Goal: Task Accomplishment & Management: Use online tool/utility

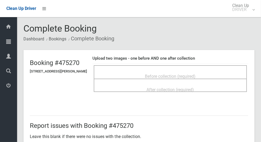
click at [168, 66] on div "Before collection (required)" at bounding box center [170, 71] width 153 height 13
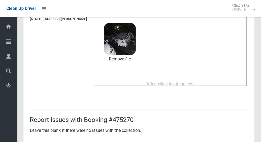
scroll to position [53, 0]
click at [194, 85] on span "After collection (required)" at bounding box center [170, 83] width 47 height 5
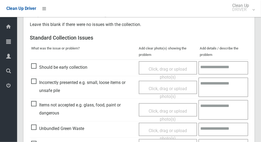
scroll to position [275, 0]
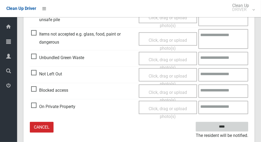
click at [231, 129] on input "****" at bounding box center [222, 127] width 53 height 10
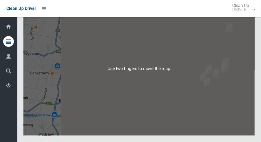
scroll to position [2415, 0]
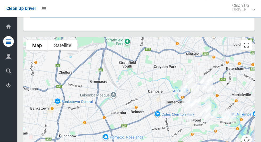
click at [251, 50] on button "Toggle fullscreen view" at bounding box center [247, 45] width 11 height 11
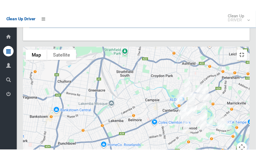
scroll to position [2422, 0]
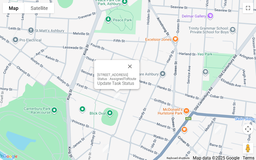
click at [133, 65] on button "Close" at bounding box center [129, 66] width 13 height 13
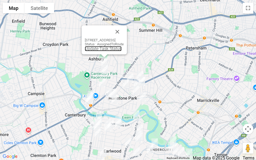
click at [88, 51] on link "Update Task Status" at bounding box center [103, 48] width 37 height 5
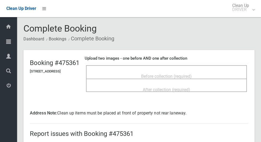
click at [186, 75] on span "Before collection (required)" at bounding box center [166, 76] width 51 height 5
click at [184, 67] on div "Before collection (required)" at bounding box center [166, 71] width 161 height 13
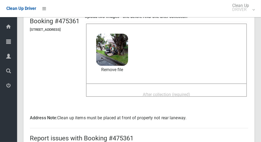
scroll to position [43, 0]
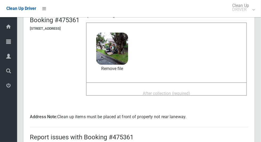
click at [160, 95] on span "After collection (required)" at bounding box center [166, 93] width 47 height 5
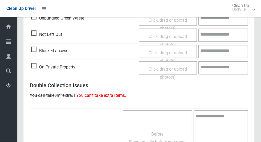
scroll to position [444, 0]
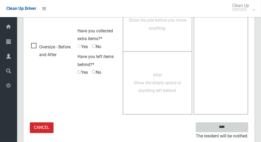
click at [236, 127] on input "****" at bounding box center [222, 127] width 53 height 10
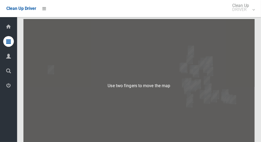
scroll to position [2443, 0]
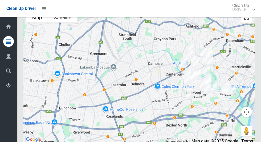
click at [248, 23] on button "Toggle fullscreen view" at bounding box center [247, 17] width 11 height 11
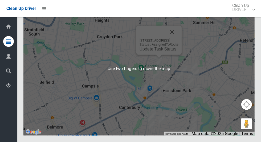
scroll to position [2454, 0]
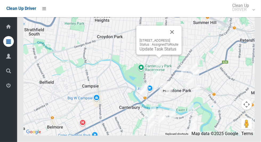
click at [254, 36] on div "14 First Street, ASHBURY NSW 2193 Status : AssignedToRoute Update Task Status" at bounding box center [138, 68] width 231 height 133
click at [156, 51] on link "Update Task Status" at bounding box center [158, 48] width 37 height 5
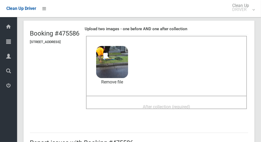
scroll to position [38, 0]
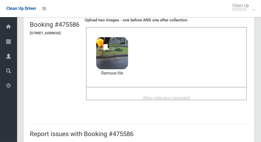
click at [184, 98] on span "After collection (required)" at bounding box center [166, 97] width 47 height 5
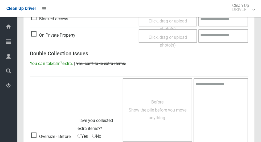
scroll to position [436, 0]
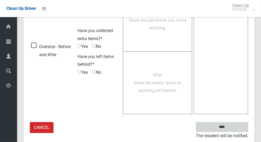
click at [232, 126] on input "****" at bounding box center [222, 127] width 53 height 10
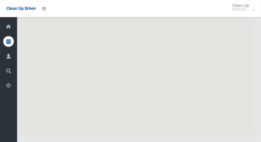
scroll to position [2421, 0]
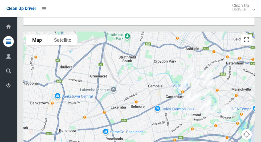
click at [252, 45] on button "Toggle fullscreen view" at bounding box center [247, 39] width 11 height 11
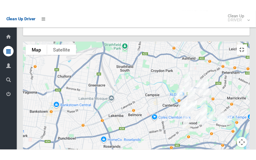
scroll to position [2427, 0]
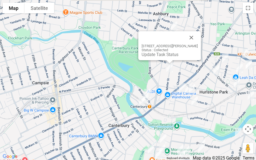
click at [197, 38] on button "Close" at bounding box center [191, 37] width 13 height 13
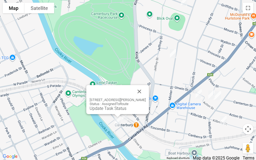
click at [143, 85] on button "Close" at bounding box center [139, 91] width 13 height 13
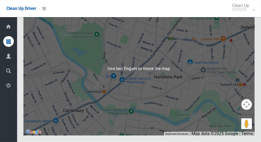
scroll to position [2463, 0]
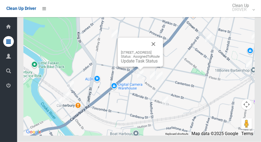
click at [160, 50] on button "Close" at bounding box center [153, 44] width 13 height 13
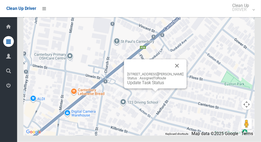
click at [184, 72] on button "Close" at bounding box center [177, 65] width 13 height 13
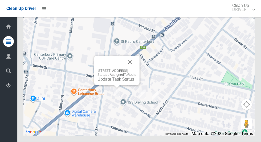
click at [106, 82] on link "Update Task Status" at bounding box center [116, 79] width 37 height 5
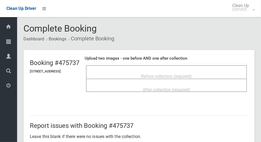
click at [210, 66] on div "Before collection (required)" at bounding box center [166, 71] width 161 height 13
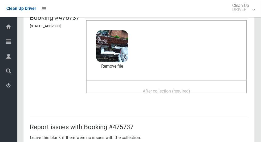
scroll to position [45, 0]
click at [182, 88] on span "After collection (required)" at bounding box center [166, 90] width 47 height 5
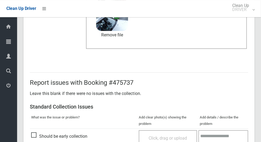
scroll to position [275, 0]
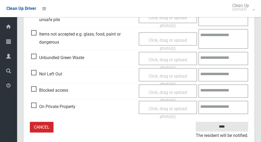
click at [225, 133] on small "The resident will be notified." at bounding box center [222, 135] width 53 height 8
click at [223, 131] on small "The resident will be notified." at bounding box center [222, 135] width 53 height 8
click at [219, 126] on input "****" at bounding box center [222, 127] width 53 height 10
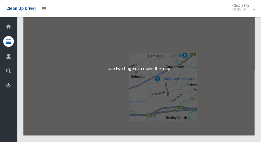
scroll to position [2411, 0]
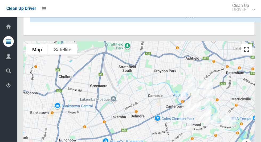
click at [243, 55] on button "Toggle fullscreen view" at bounding box center [247, 49] width 11 height 11
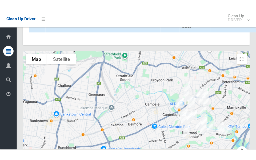
scroll to position [2417, 0]
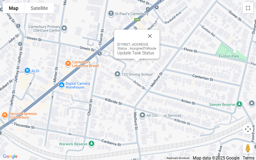
click at [156, 33] on button "Close" at bounding box center [149, 36] width 13 height 13
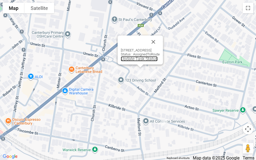
click at [126, 57] on link "Update Task Status" at bounding box center [139, 58] width 37 height 5
click at [126, 61] on link "Update Task Status" at bounding box center [139, 58] width 37 height 5
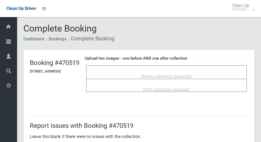
click at [175, 66] on div "Before collection (required)" at bounding box center [166, 71] width 161 height 13
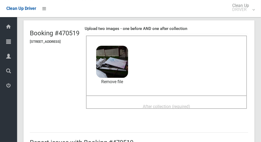
scroll to position [31, 0]
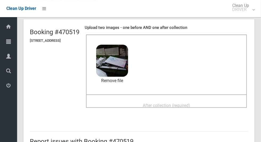
click at [188, 106] on span "After collection (required)" at bounding box center [166, 105] width 47 height 5
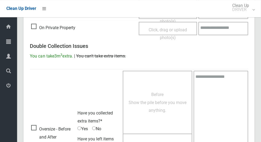
scroll to position [436, 0]
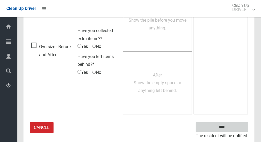
click at [230, 125] on input "****" at bounding box center [222, 127] width 53 height 10
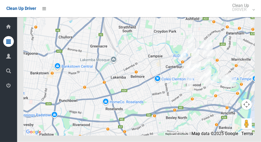
scroll to position [2455, 0]
click at [253, 34] on div at bounding box center [138, 68] width 231 height 133
click at [250, 15] on button "Toggle fullscreen view" at bounding box center [247, 10] width 11 height 11
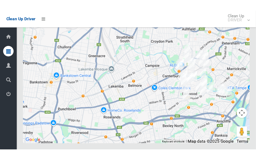
scroll to position [2461, 0]
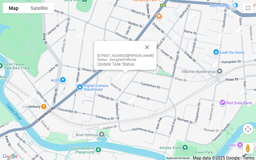
click at [111, 66] on link "Update Task Status" at bounding box center [115, 64] width 37 height 5
click at [110, 65] on link "Update Task Status" at bounding box center [115, 64] width 37 height 5
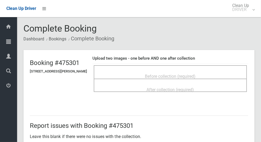
click at [186, 71] on div "Before collection (required)" at bounding box center [171, 76] width 142 height 10
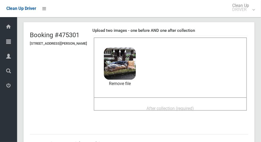
scroll to position [29, 0]
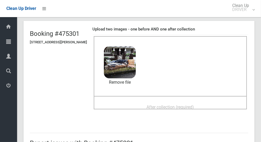
click at [181, 107] on span "After collection (required)" at bounding box center [170, 106] width 47 height 5
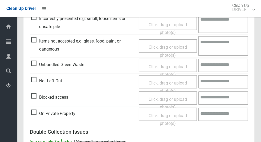
scroll to position [436, 0]
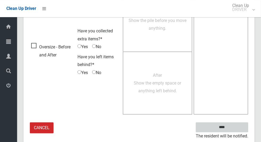
click at [231, 130] on input "****" at bounding box center [222, 127] width 53 height 10
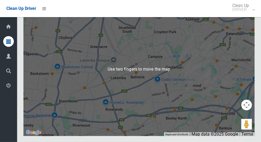
scroll to position [2447, 0]
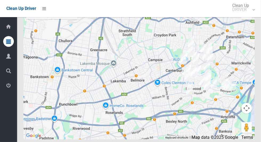
click at [253, 42] on div at bounding box center [138, 72] width 231 height 133
click at [245, 19] on button "Toggle fullscreen view" at bounding box center [247, 13] width 11 height 11
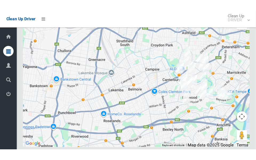
scroll to position [2453, 0]
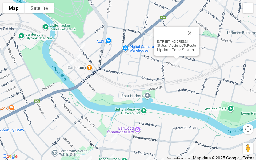
click at [162, 53] on link "Update Task Status" at bounding box center [175, 49] width 37 height 5
click at [164, 50] on link "Update Task Status" at bounding box center [175, 49] width 37 height 5
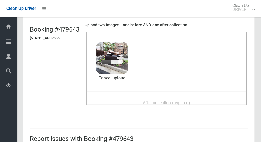
scroll to position [33, 0]
click at [174, 100] on span "After collection (required)" at bounding box center [166, 102] width 47 height 5
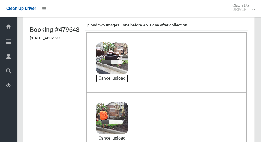
click at [128, 82] on link "Cancel upload" at bounding box center [112, 78] width 32 height 8
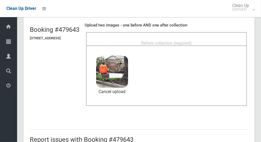
click at [179, 34] on div "Before collection (required)" at bounding box center [166, 38] width 161 height 13
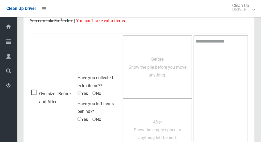
scroll to position [436, 0]
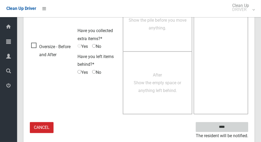
click at [232, 126] on input "****" at bounding box center [222, 127] width 53 height 10
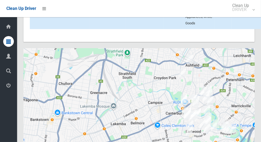
scroll to position [2452, 0]
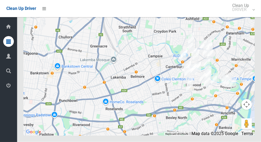
click at [248, 15] on button "Toggle fullscreen view" at bounding box center [247, 10] width 11 height 11
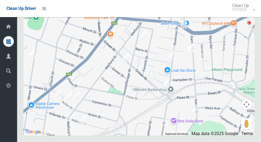
click at [250, 15] on button "Toggle fullscreen view" at bounding box center [247, 10] width 11 height 11
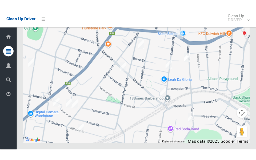
scroll to position [2459, 0]
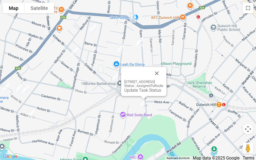
click at [166, 74] on div "96 Garnet Street, HURLSTONE PARK NSW 2193 Status : AssignedToRoute Update Task …" at bounding box center [143, 81] width 45 height 29
click at [127, 92] on link "Update Task Status" at bounding box center [142, 90] width 37 height 5
click at [127, 90] on link "Update Task Status" at bounding box center [142, 90] width 37 height 5
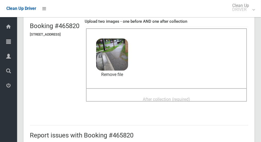
scroll to position [48, 0]
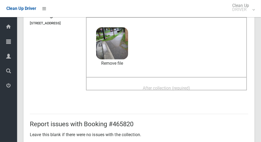
click at [190, 88] on span "After collection (required)" at bounding box center [166, 87] width 47 height 5
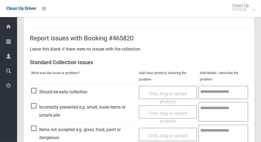
scroll to position [275, 0]
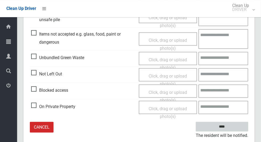
click at [232, 126] on input "****" at bounding box center [222, 127] width 53 height 10
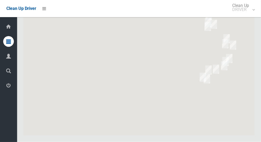
scroll to position [2409, 0]
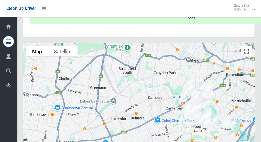
click at [250, 57] on button "Toggle fullscreen view" at bounding box center [247, 51] width 11 height 11
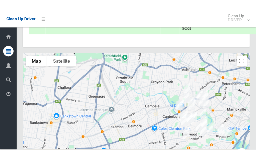
scroll to position [2416, 0]
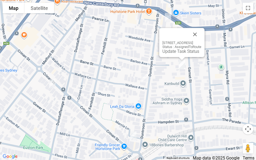
click at [201, 29] on button "Close" at bounding box center [194, 34] width 13 height 13
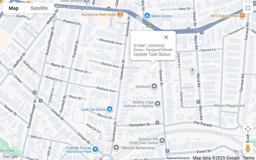
click at [172, 31] on button "Close" at bounding box center [166, 37] width 13 height 13
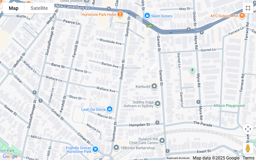
click at [249, 12] on button "Toggle fullscreen view" at bounding box center [248, 8] width 11 height 11
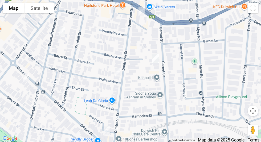
scroll to position [2429, 0]
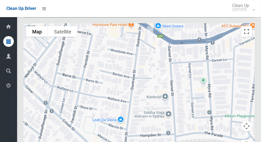
click at [249, 37] on button "Toggle fullscreen view" at bounding box center [247, 31] width 11 height 11
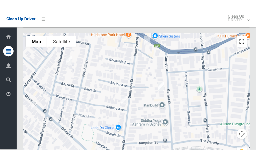
scroll to position [2435, 0]
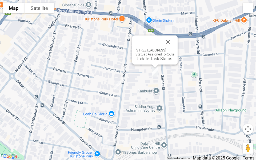
click at [144, 59] on link "Update Task Status" at bounding box center [153, 58] width 37 height 5
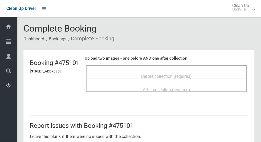
click at [211, 65] on div "Before collection (required)" at bounding box center [166, 71] width 161 height 13
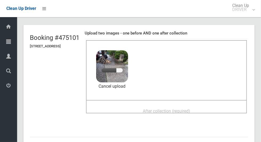
scroll to position [25, 0]
click at [188, 110] on span "After collection (required)" at bounding box center [166, 110] width 47 height 5
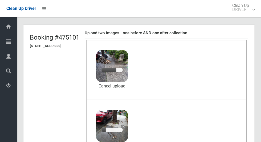
scroll to position [56, 0]
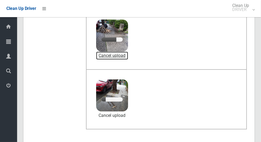
click at [128, 55] on link "Cancel upload" at bounding box center [112, 55] width 32 height 8
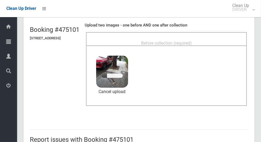
scroll to position [14, 0]
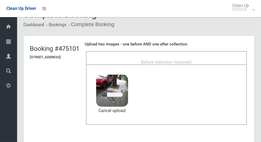
click at [182, 59] on span "Before collection (required)" at bounding box center [166, 61] width 51 height 5
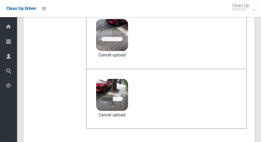
scroll to position [57, 0]
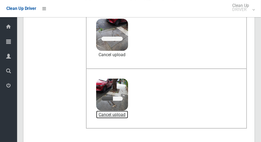
click at [128, 115] on link "Cancel upload" at bounding box center [112, 114] width 32 height 8
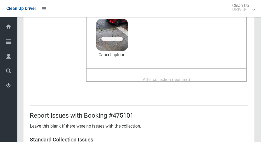
click at [188, 89] on div "Upload two images - one before AND one after collection Before collection (requ…" at bounding box center [167, 42] width 164 height 93
click at [128, 53] on link "Cancel upload" at bounding box center [112, 55] width 32 height 8
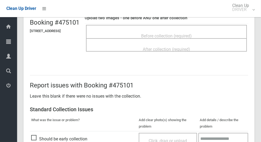
scroll to position [39, 0]
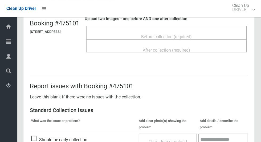
click at [186, 27] on div "Before collection (required)" at bounding box center [166, 32] width 161 height 13
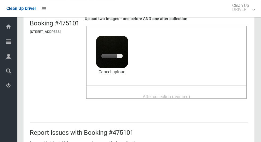
click at [190, 96] on span "After collection (required)" at bounding box center [166, 96] width 47 height 5
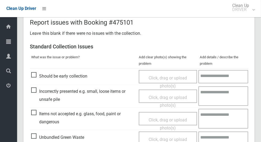
scroll to position [436, 0]
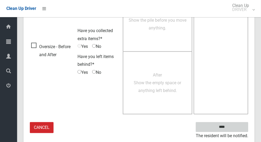
click at [231, 130] on input "****" at bounding box center [222, 127] width 53 height 10
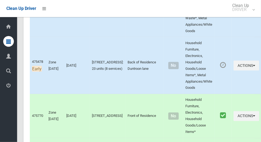
scroll to position [437, 0]
click at [243, 63] on button "Actions" at bounding box center [247, 66] width 26 height 10
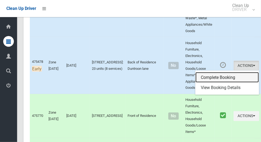
click at [220, 73] on link "Complete Booking" at bounding box center [227, 77] width 63 height 11
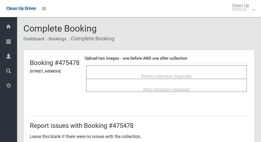
click at [188, 74] on span "Before collection (required)" at bounding box center [166, 76] width 51 height 5
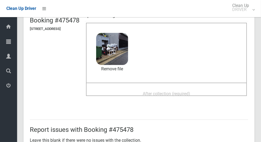
scroll to position [44, 0]
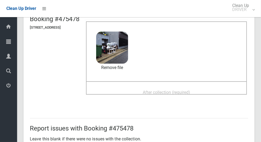
click at [189, 90] on span "After collection (required)" at bounding box center [166, 92] width 47 height 5
click at [169, 91] on span "After collection (required)" at bounding box center [166, 92] width 47 height 5
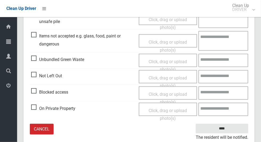
scroll to position [275, 0]
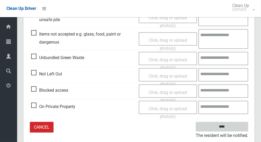
click at [231, 130] on input "****" at bounding box center [222, 127] width 53 height 10
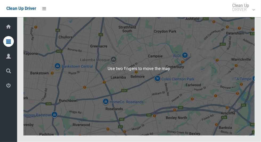
scroll to position [2443, 0]
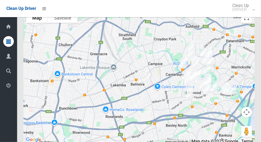
click at [248, 23] on button "Toggle fullscreen view" at bounding box center [247, 17] width 11 height 11
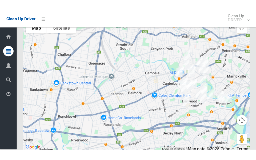
scroll to position [2449, 0]
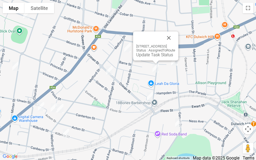
click at [142, 53] on link "Update Task Status" at bounding box center [154, 54] width 37 height 5
click at [138, 57] on div "51 Duntroon Street, HURLSTONE PARK NSW 2193 Status : AssignedToRoute Update Tas…" at bounding box center [155, 45] width 45 height 29
click at [138, 56] on link "Update Task Status" at bounding box center [154, 54] width 37 height 5
click at [138, 55] on link "Update Task Status" at bounding box center [154, 54] width 37 height 5
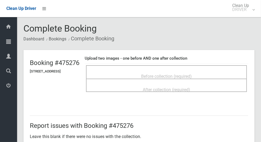
click at [190, 65] on div "Before collection (required)" at bounding box center [166, 71] width 161 height 13
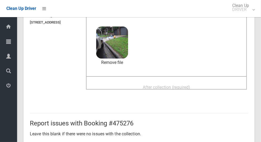
scroll to position [49, 0]
click at [188, 89] on span "After collection (required)" at bounding box center [166, 86] width 47 height 5
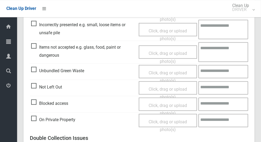
scroll to position [436, 0]
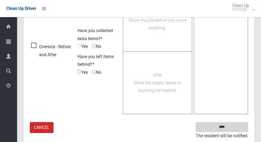
click at [231, 125] on input "****" at bounding box center [222, 127] width 53 height 10
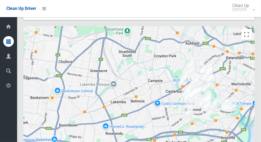
scroll to position [2425, 0]
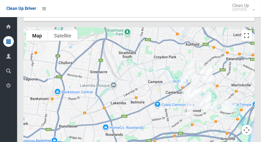
click at [247, 41] on button "Toggle fullscreen view" at bounding box center [247, 35] width 11 height 11
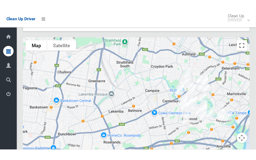
scroll to position [2431, 0]
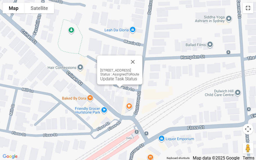
click at [248, 10] on button "Toggle fullscreen view" at bounding box center [248, 8] width 11 height 11
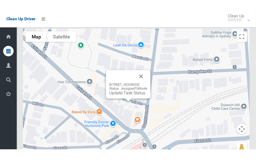
scroll to position [2463, 0]
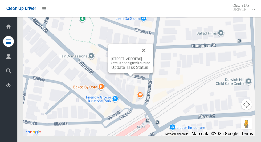
click at [252, 15] on button "Toggle fullscreen view" at bounding box center [247, 10] width 11 height 11
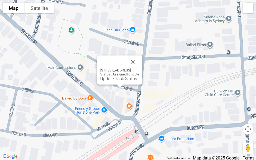
click at [139, 57] on button "Close" at bounding box center [132, 61] width 13 height 13
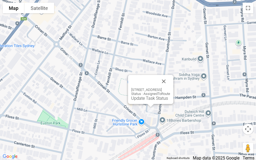
click at [133, 100] on link "Update Task Status" at bounding box center [149, 98] width 37 height 5
click at [134, 101] on div "7 Crinan Street, HURLSTONE PARK NSW 2193 Status : AssignedToRoute Update Task S…" at bounding box center [150, 89] width 45 height 29
click at [139, 98] on link "Update Task Status" at bounding box center [149, 98] width 37 height 5
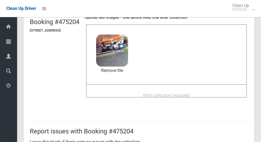
scroll to position [43, 0]
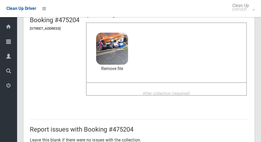
click at [186, 95] on span "After collection (required)" at bounding box center [166, 93] width 47 height 5
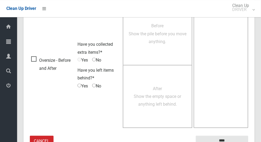
scroll to position [436, 0]
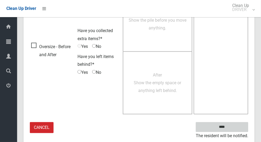
click at [237, 122] on input "****" at bounding box center [222, 127] width 53 height 10
click at [235, 107] on textarea at bounding box center [221, 52] width 55 height 126
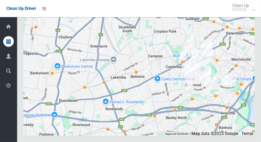
scroll to position [2439, 0]
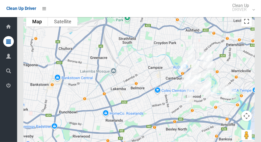
click at [248, 27] on button "Toggle fullscreen view" at bounding box center [247, 21] width 11 height 11
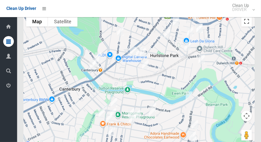
click at [248, 27] on button "Toggle fullscreen view" at bounding box center [247, 21] width 11 height 11
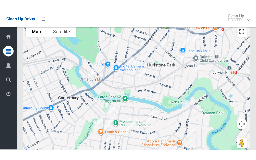
scroll to position [2445, 0]
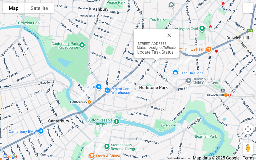
click at [143, 52] on link "Update Task Status" at bounding box center [155, 52] width 37 height 5
click at [144, 53] on link "Update Task Status" at bounding box center [155, 52] width 37 height 5
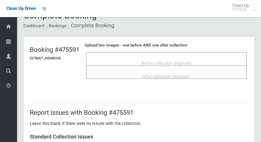
scroll to position [13, 0]
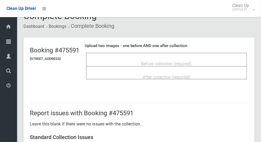
click at [187, 54] on div "Before collection (required)" at bounding box center [166, 59] width 161 height 13
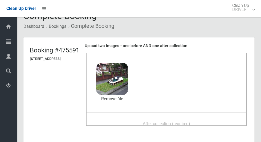
click at [190, 122] on span "After collection (required)" at bounding box center [166, 123] width 47 height 5
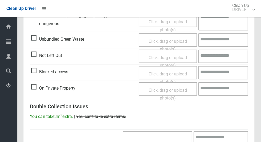
scroll to position [436, 0]
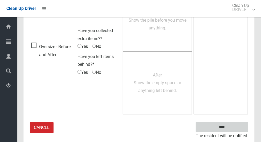
click at [235, 127] on input "****" at bounding box center [222, 127] width 53 height 10
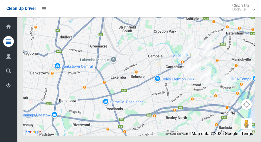
scroll to position [2451, 0]
click at [248, 15] on button "Toggle fullscreen view" at bounding box center [247, 10] width 11 height 11
click at [254, 38] on div at bounding box center [138, 68] width 231 height 133
click at [252, 15] on button "Toggle fullscreen view" at bounding box center [247, 10] width 11 height 11
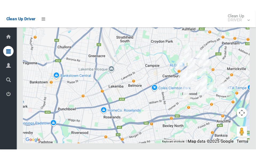
scroll to position [2457, 0]
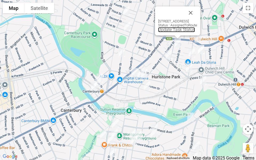
click at [160, 32] on link "Update Task Status" at bounding box center [176, 29] width 37 height 5
click at [164, 30] on link "Update Task Status" at bounding box center [176, 29] width 37 height 5
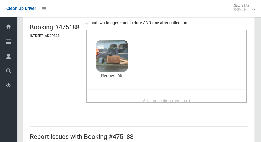
scroll to position [35, 0]
click at [190, 100] on span "After collection (required)" at bounding box center [166, 100] width 47 height 5
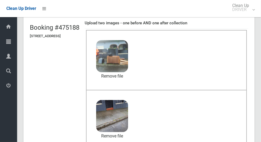
scroll to position [436, 0]
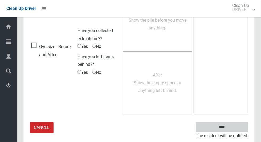
click at [231, 126] on input "****" at bounding box center [222, 127] width 53 height 10
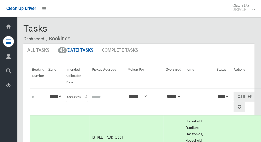
click at [1, 44] on link "Tasks" at bounding box center [8, 41] width 17 height 11
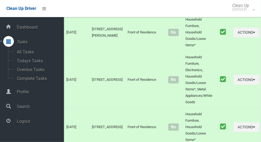
scroll to position [267, 0]
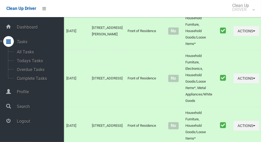
click at [215, 62] on td at bounding box center [223, 78] width 17 height 57
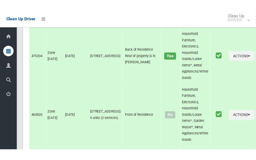
scroll to position [2463, 0]
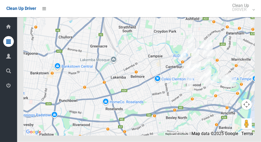
click at [252, 15] on button "Toggle fullscreen view" at bounding box center [247, 10] width 11 height 11
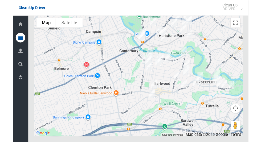
scroll to position [2457, 0]
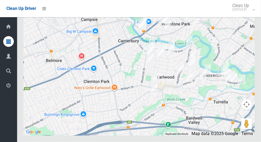
click at [254, 30] on div at bounding box center [138, 68] width 231 height 133
click at [253, 34] on div at bounding box center [138, 68] width 231 height 133
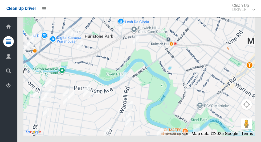
click at [250, 15] on button "Toggle fullscreen view" at bounding box center [247, 10] width 11 height 11
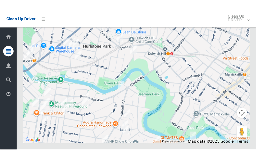
scroll to position [2463, 0]
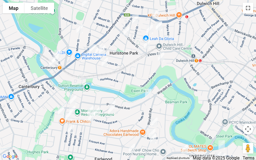
click at [244, 12] on button "Toggle fullscreen view" at bounding box center [248, 8] width 11 height 11
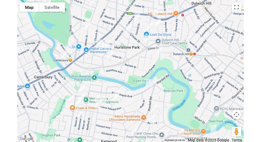
scroll to position [2457, 0]
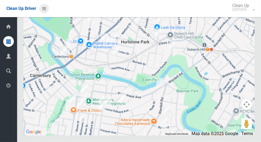
click at [49, 11] on link at bounding box center [44, 9] width 10 height 10
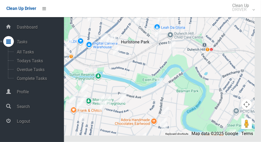
click at [30, 123] on span "Logout" at bounding box center [39, 120] width 49 height 5
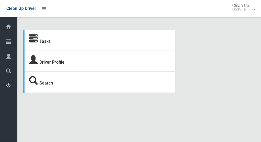
click at [10, 42] on icon at bounding box center [8, 41] width 5 height 11
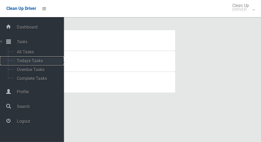
click at [37, 62] on span "Todays Tasks" at bounding box center [37, 60] width 44 height 5
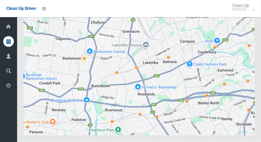
scroll to position [2530, 0]
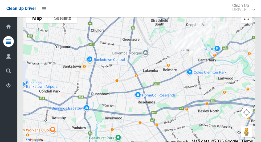
click at [248, 23] on button "Toggle fullscreen view" at bounding box center [247, 18] width 11 height 11
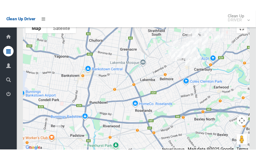
scroll to position [2550, 0]
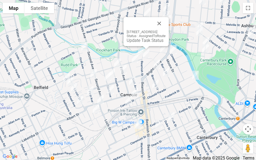
click at [166, 20] on button "Close" at bounding box center [159, 23] width 13 height 13
